Goal: Check status: Check status

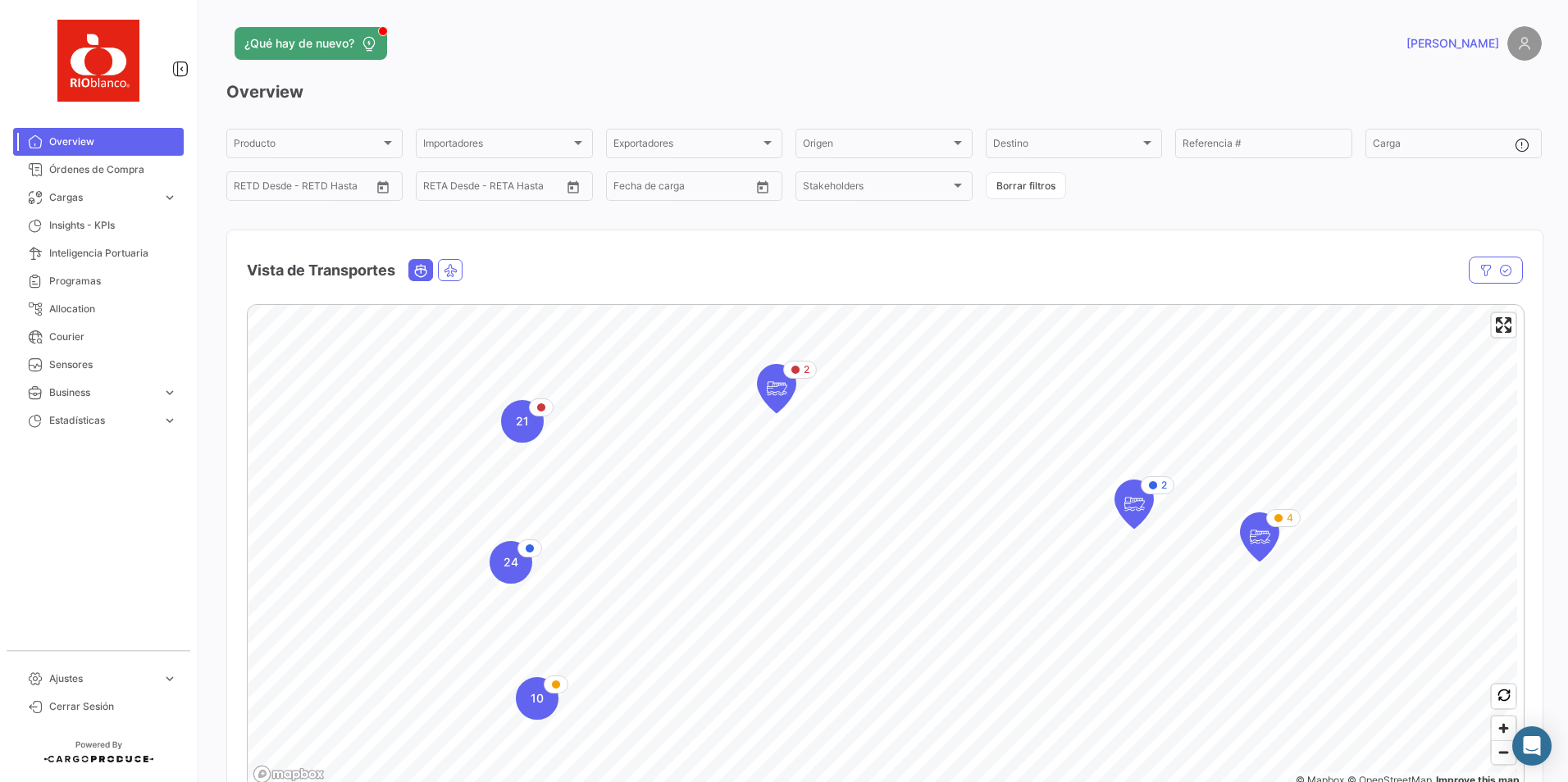
drag, startPoint x: 96, startPoint y: 202, endPoint x: 97, endPoint y: 211, distance: 9.1
click at [96, 202] on span "Cargas" at bounding box center [102, 197] width 107 height 15
click at [97, 238] on span "Cargas Aéreas" at bounding box center [77, 232] width 69 height 15
click at [107, 253] on span "Cargas Marítimas" at bounding box center [84, 260] width 83 height 15
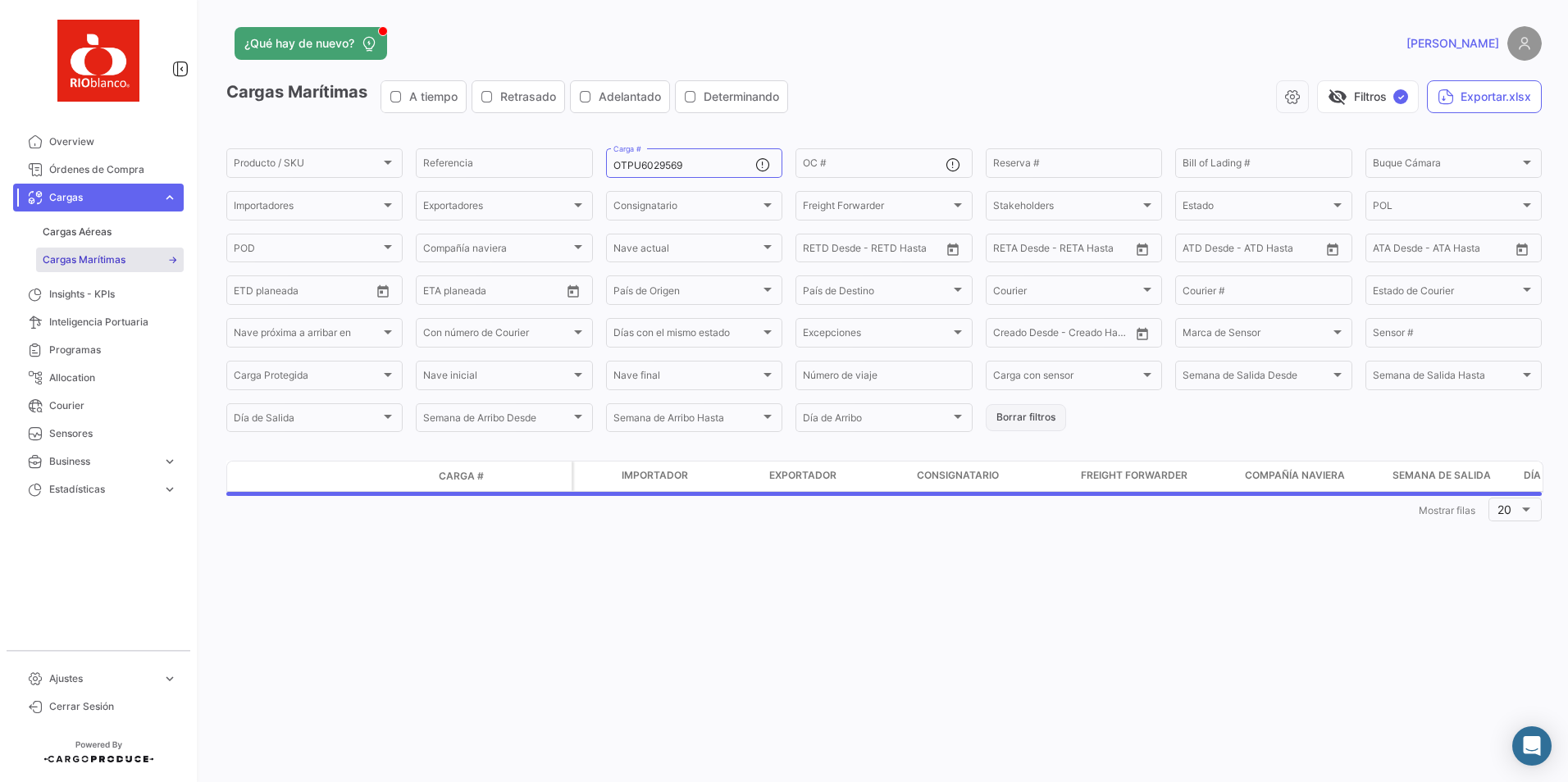
click at [1036, 422] on button "Borrar filtros" at bounding box center [1026, 417] width 80 height 27
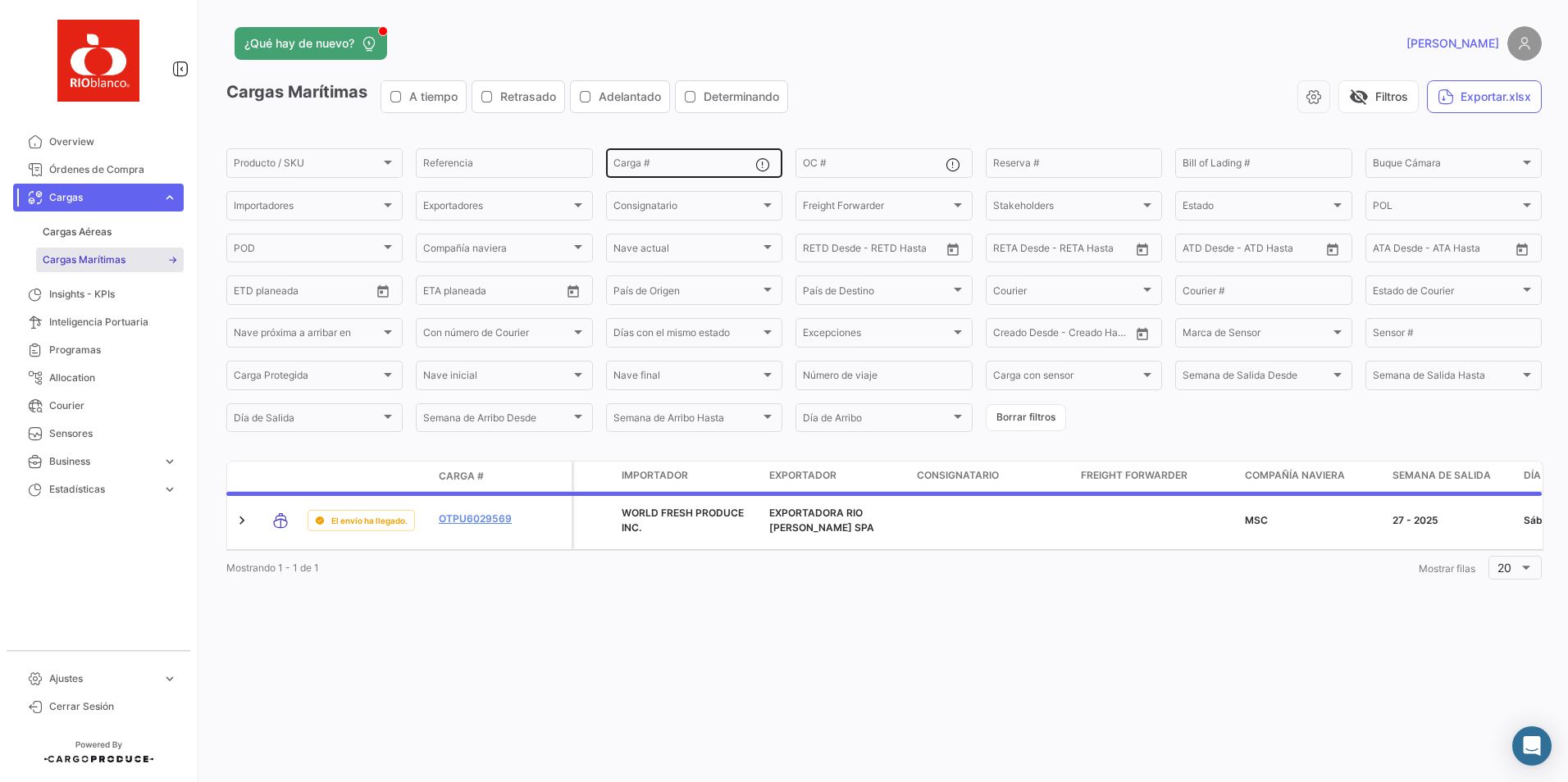
click at [665, 164] on input "Carga #" at bounding box center [684, 166] width 142 height 11
paste input "PCIU6133443"
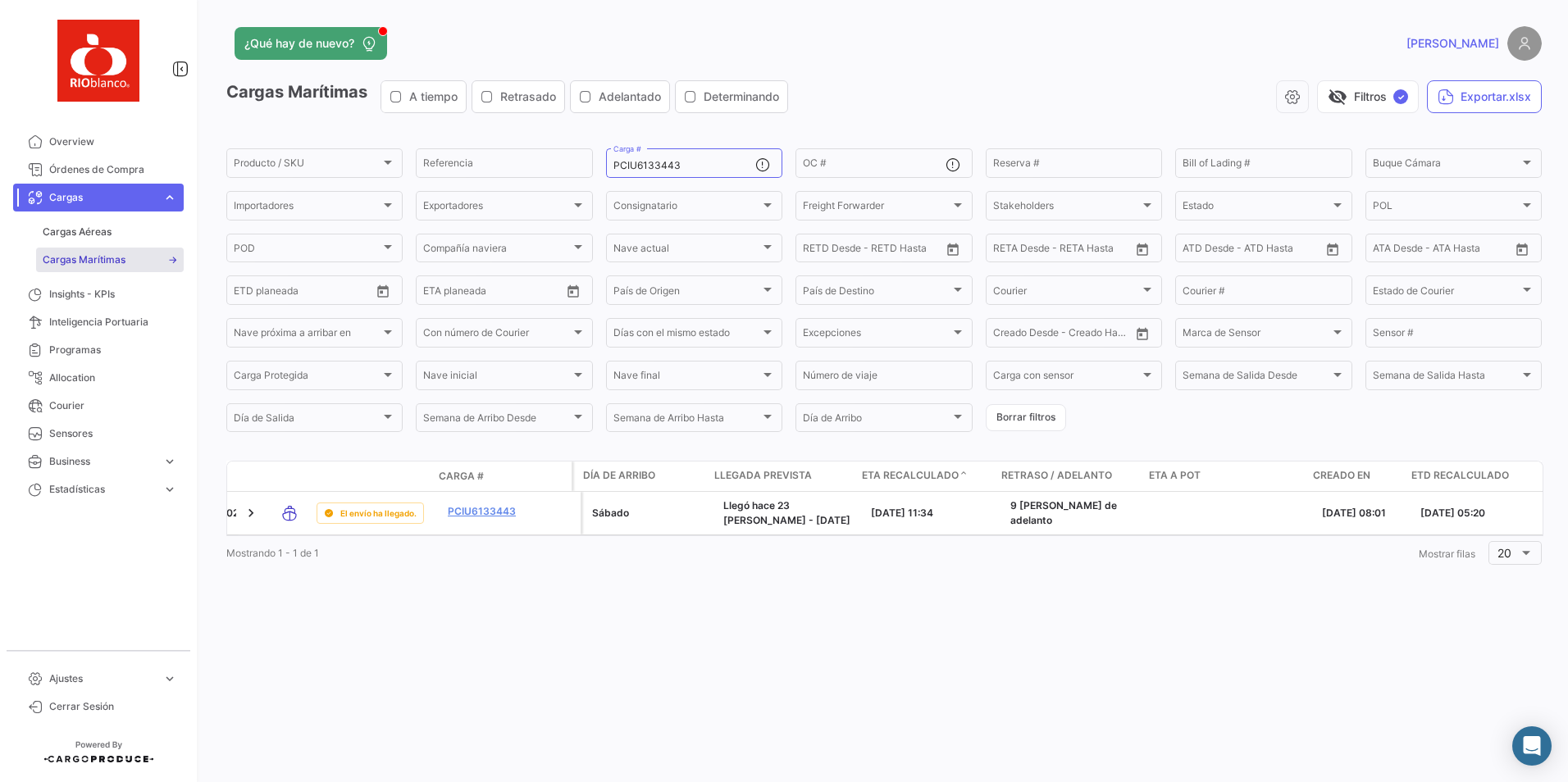
scroll to position [0, 1304]
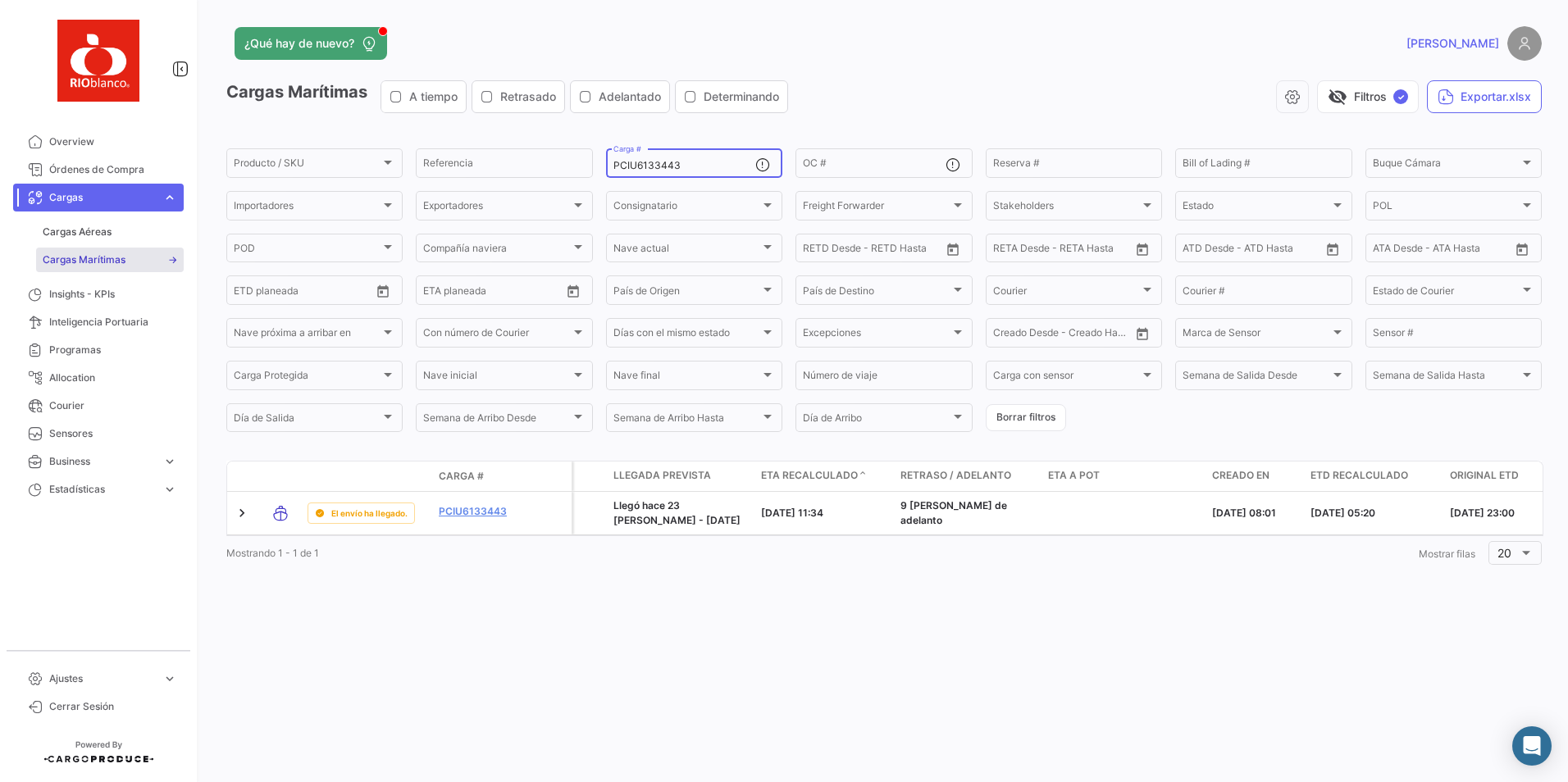
click at [676, 154] on div "PCIU6133443 Carga #" at bounding box center [684, 162] width 142 height 32
click at [686, 155] on div "PCIU6133443 Carga #" at bounding box center [684, 162] width 142 height 32
click at [686, 159] on div "PCIU6133443 Carga #" at bounding box center [684, 162] width 142 height 32
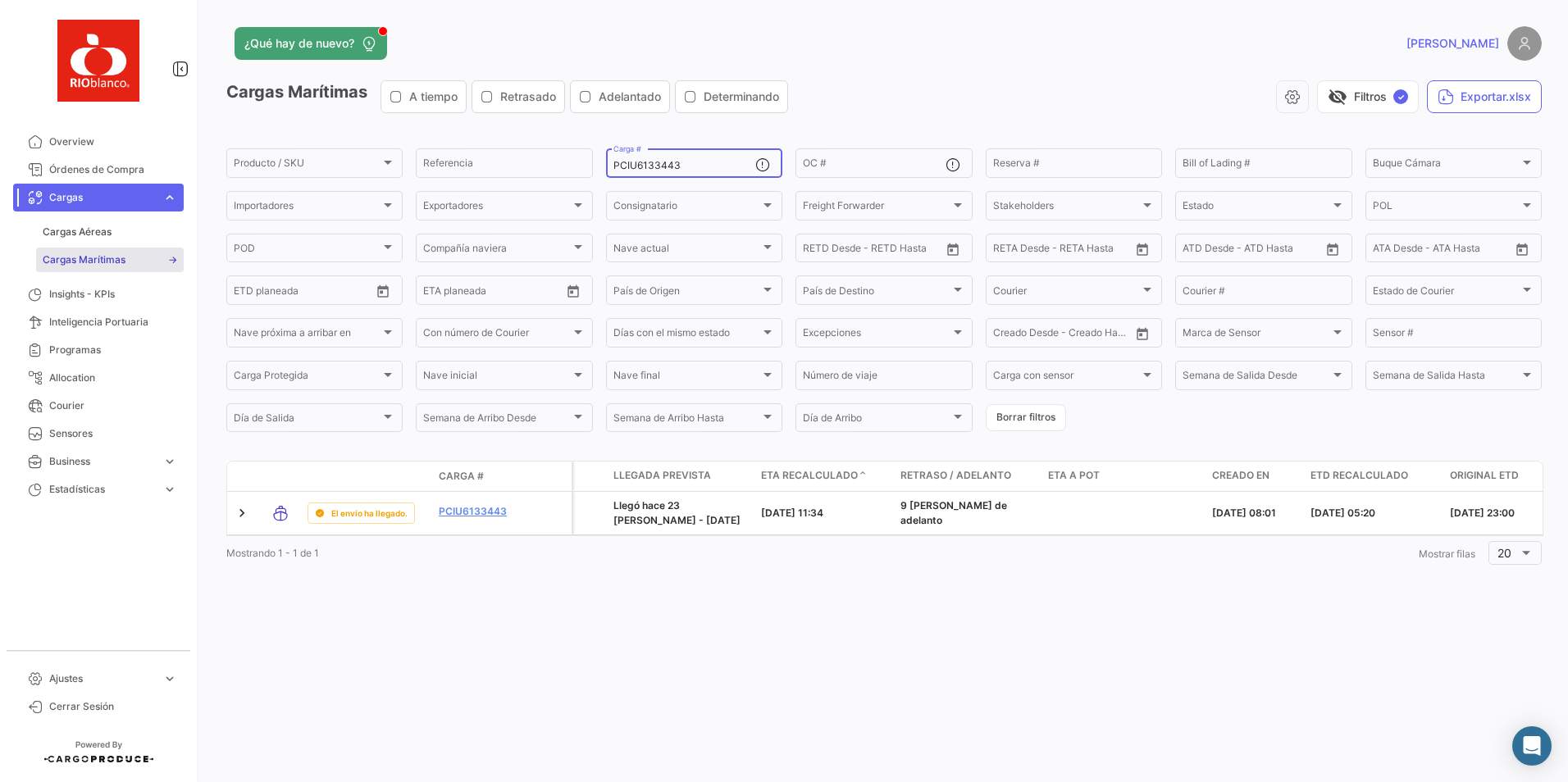
click at [685, 163] on input "PCIU6133443" at bounding box center [684, 166] width 142 height 11
paste input "HLBU9794800"
type input "HLBU9794800"
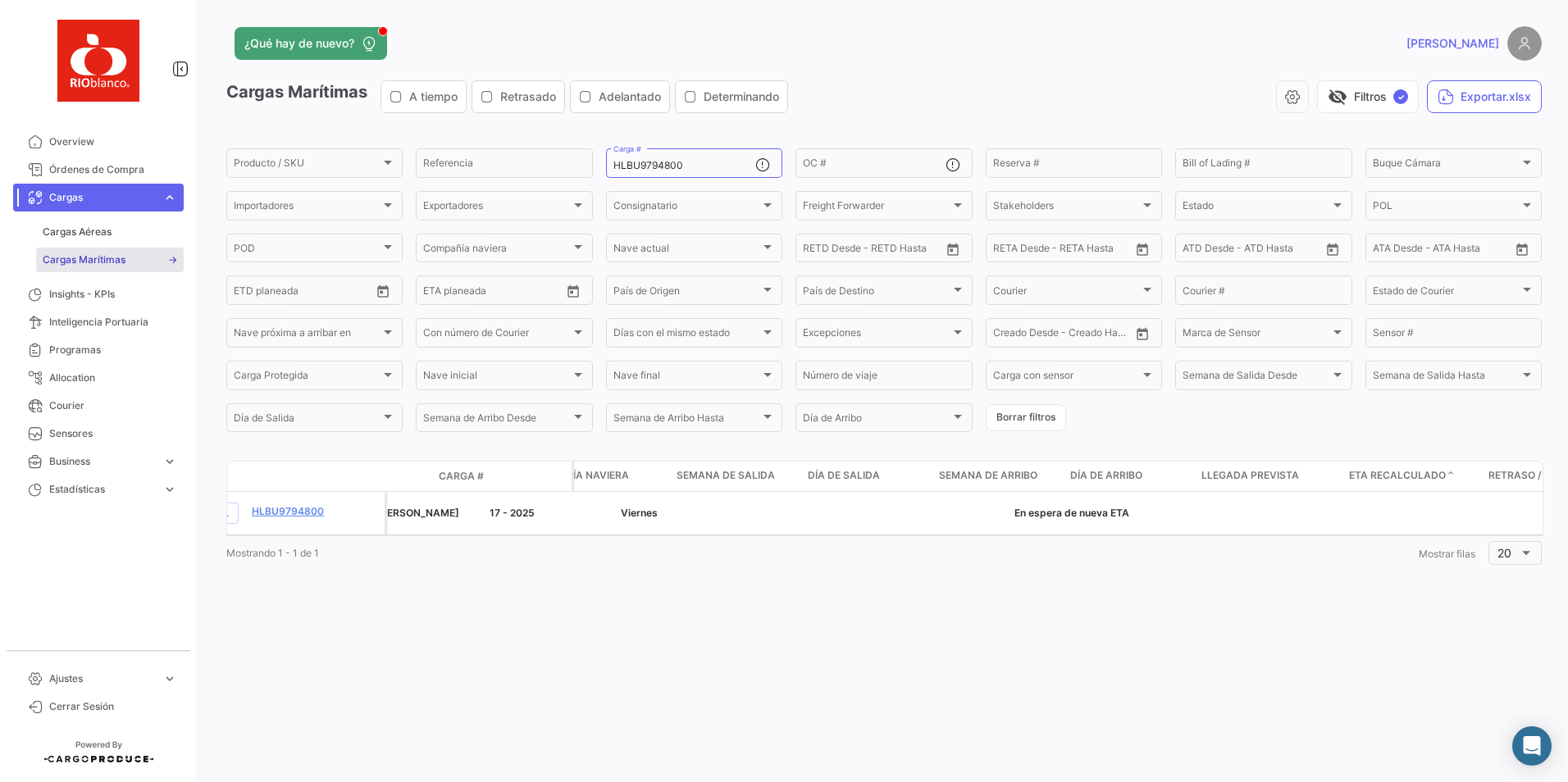
scroll to position [0, 0]
